Goal: Task Accomplishment & Management: Use online tool/utility

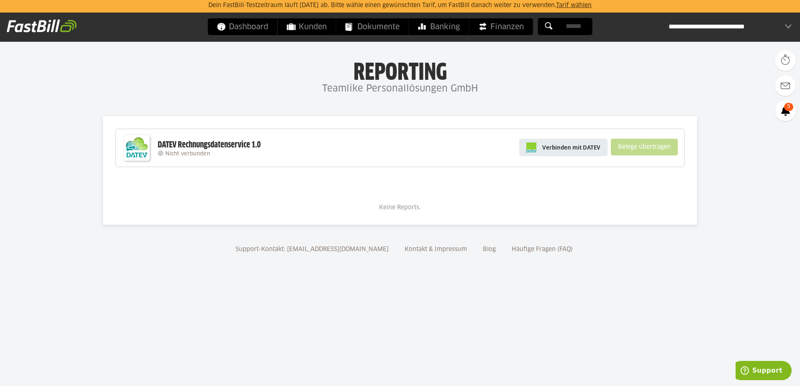
click at [542, 148] on link "Verbinden mit DATEV" at bounding box center [563, 148] width 88 height 18
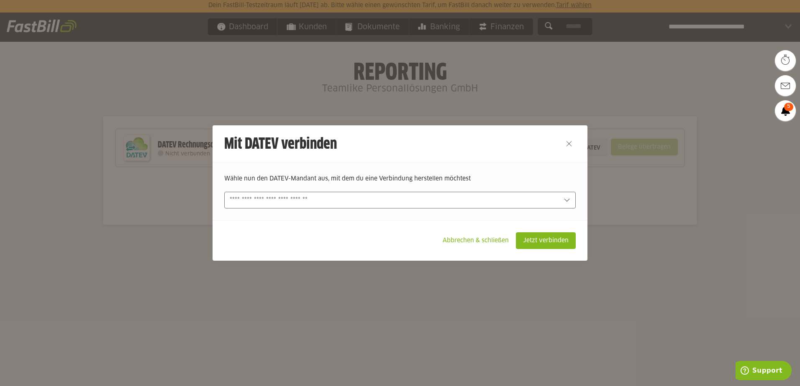
click at [446, 202] on input "text" at bounding box center [394, 200] width 329 height 9
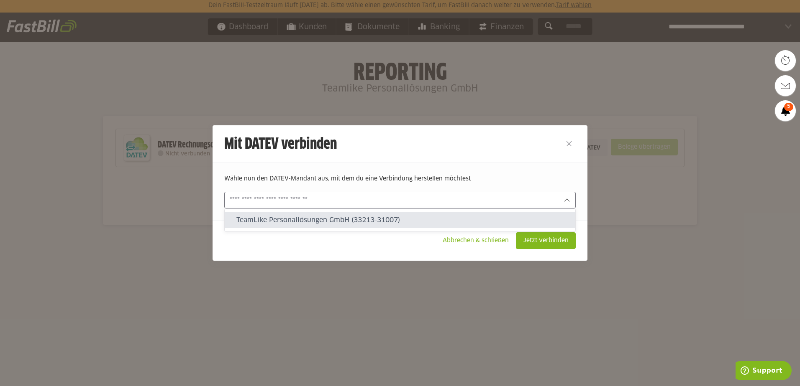
click at [286, 220] on slot "TeamLike Personallösungen GmbH (33213-31007)" at bounding box center [402, 220] width 332 height 9
type input "**********"
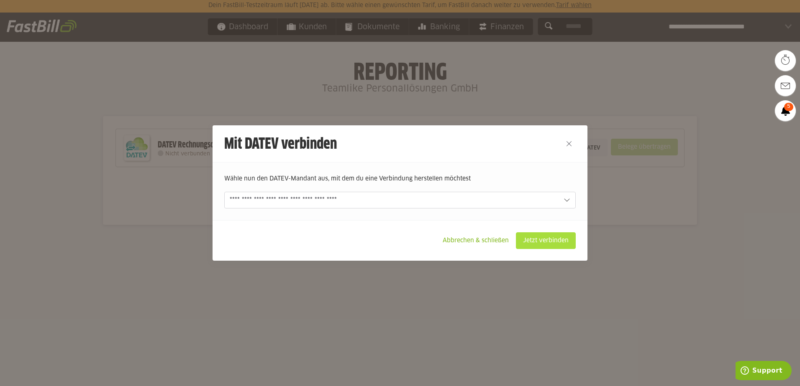
click at [556, 242] on slot "Jetzt verbinden" at bounding box center [545, 241] width 59 height 16
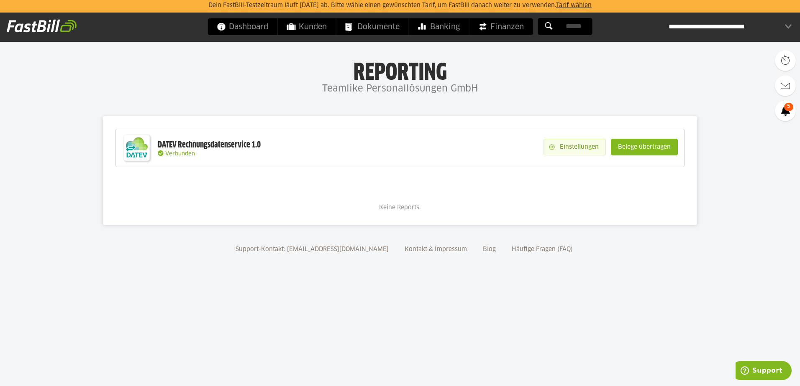
click at [566, 153] on slot "Einstellungen" at bounding box center [580, 147] width 51 height 16
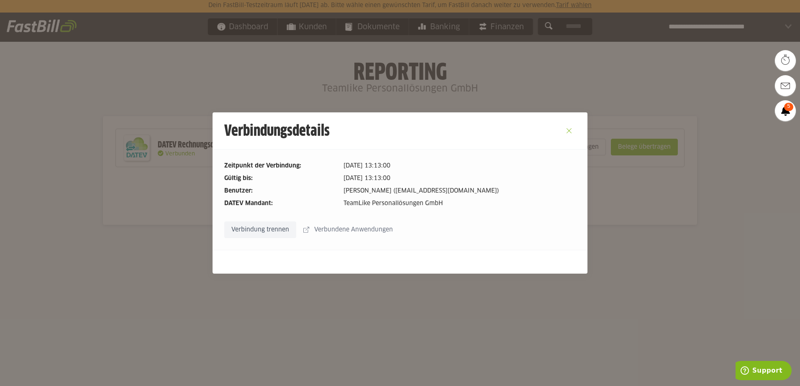
click at [573, 129] on button "Close" at bounding box center [568, 130] width 13 height 13
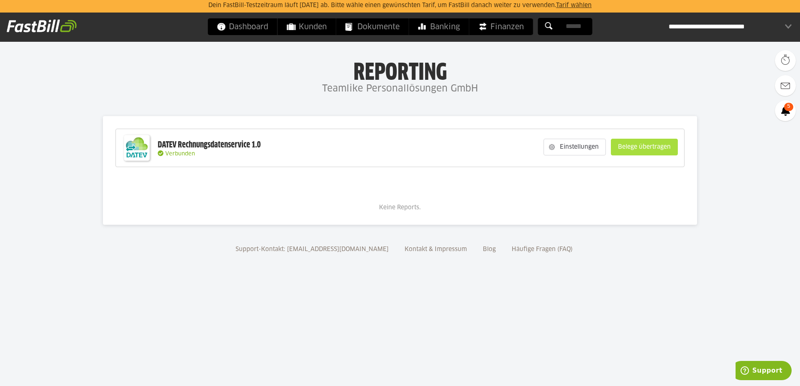
click at [654, 148] on slot "Belege übertragen" at bounding box center [644, 147] width 66 height 16
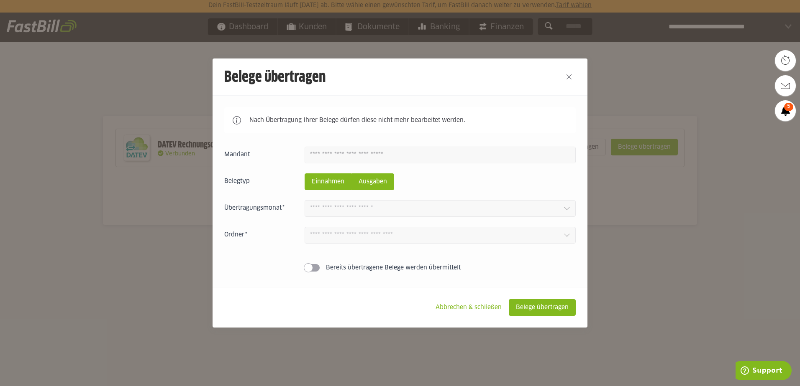
click at [381, 181] on slot "Ausgaben" at bounding box center [373, 182] width 42 height 16
click at [324, 182] on slot "Einnahmen" at bounding box center [328, 182] width 46 height 16
click at [387, 197] on div "Einnahmen Ausgaben 1 Bereits übertragene Belege werden übermittelt" at bounding box center [399, 211] width 351 height 129
click at [394, 196] on div "Einnahmen Ausgaben 1 Bereits übertragene Belege werden übermittelt" at bounding box center [399, 211] width 351 height 129
click at [396, 226] on div "Einnahmen Ausgaben 1 Bereits übertragene Belege werden übermittelt" at bounding box center [399, 211] width 351 height 129
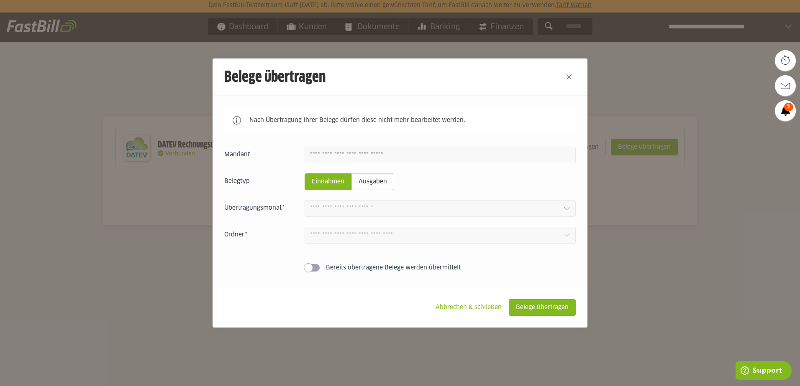
click at [325, 260] on div "Einnahmen Ausgaben 1 Bereits übertragene Belege werden übermittelt" at bounding box center [399, 211] width 351 height 129
click at [315, 269] on span at bounding box center [312, 268] width 15 height 8
click at [312, 269] on span at bounding box center [315, 268] width 9 height 9
click at [458, 205] on div at bounding box center [440, 208] width 271 height 17
click at [475, 302] on slot "Abbrechen & schließen" at bounding box center [468, 308] width 79 height 16
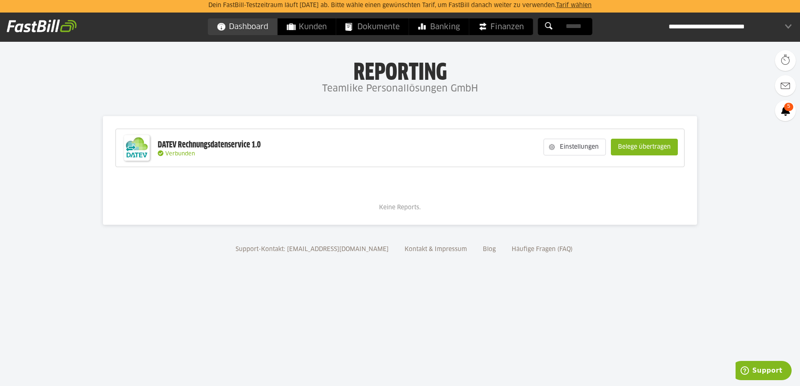
click at [231, 33] on span "Dashboard" at bounding box center [242, 26] width 51 height 17
